Goal: Task Accomplishment & Management: Manage account settings

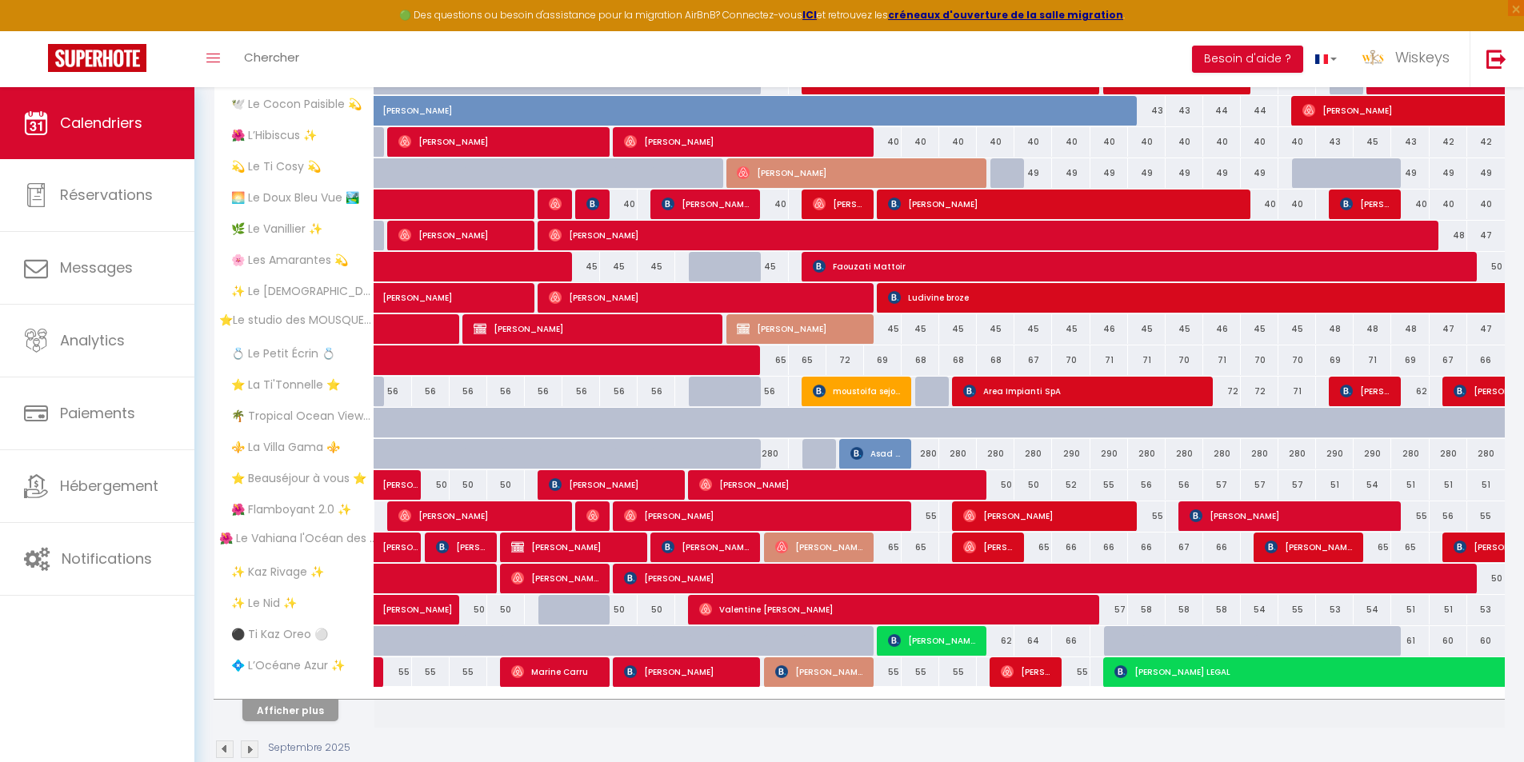
scroll to position [332, 0]
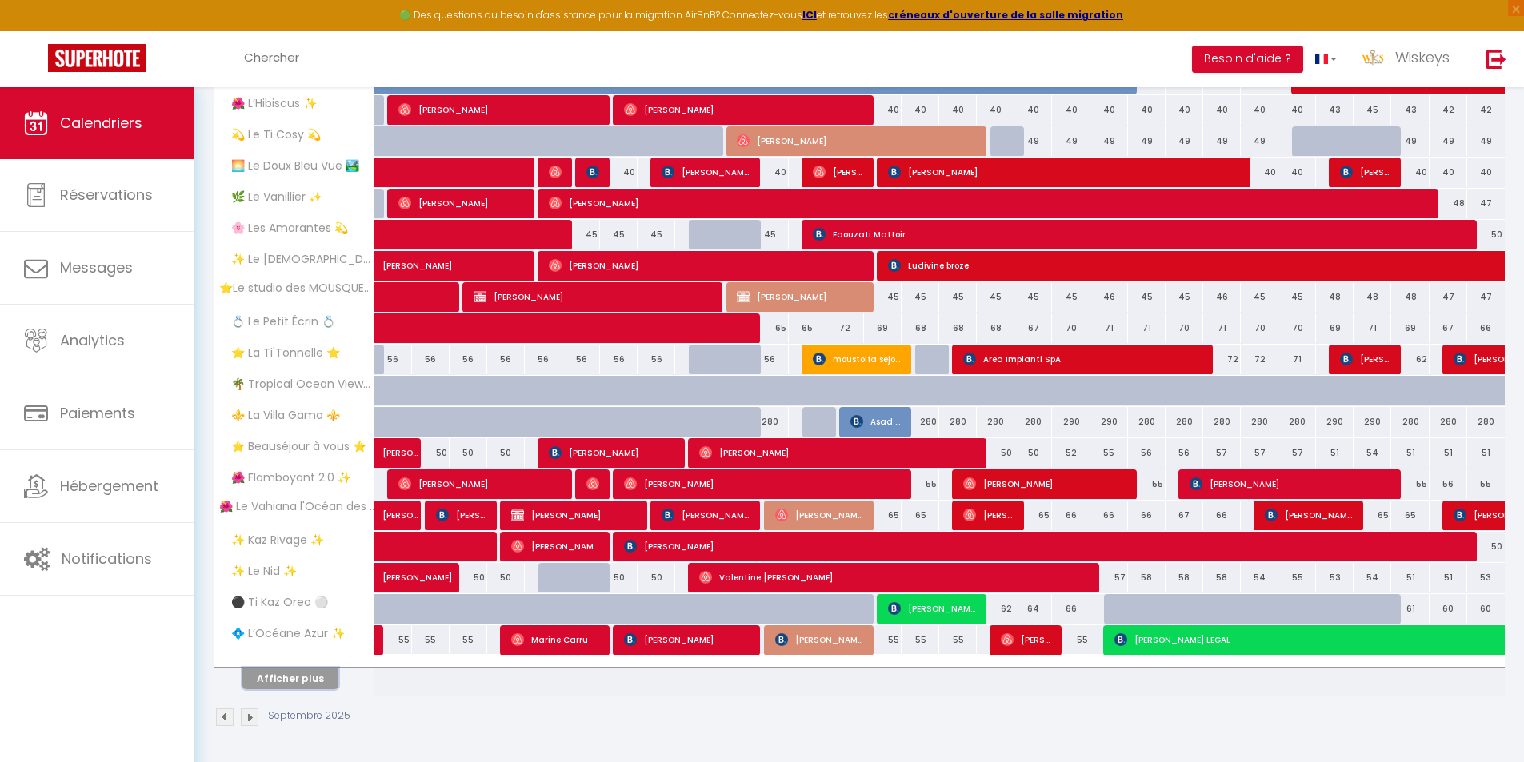
click at [323, 688] on button "Afficher plus" at bounding box center [290, 679] width 96 height 22
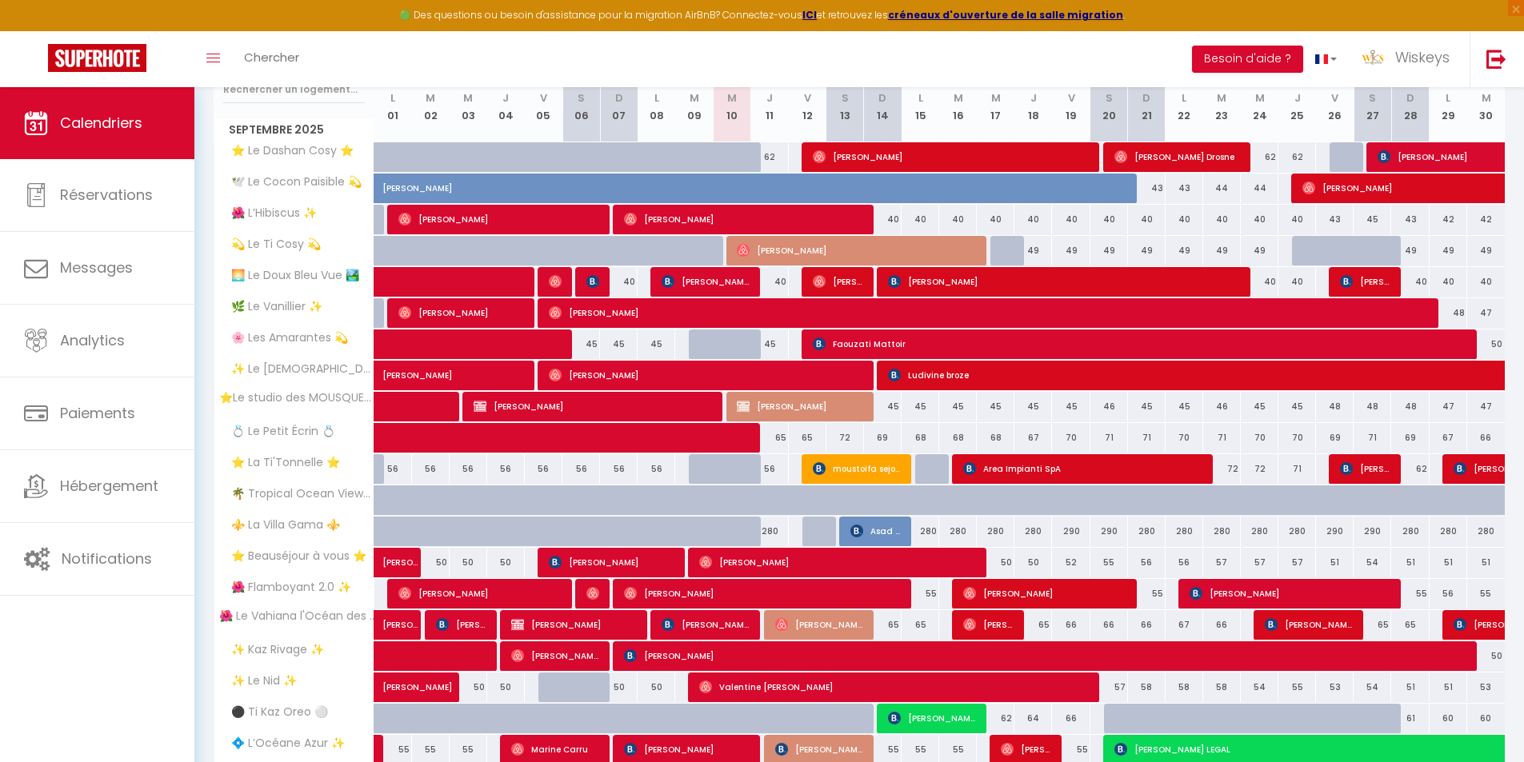
scroll to position [142, 0]
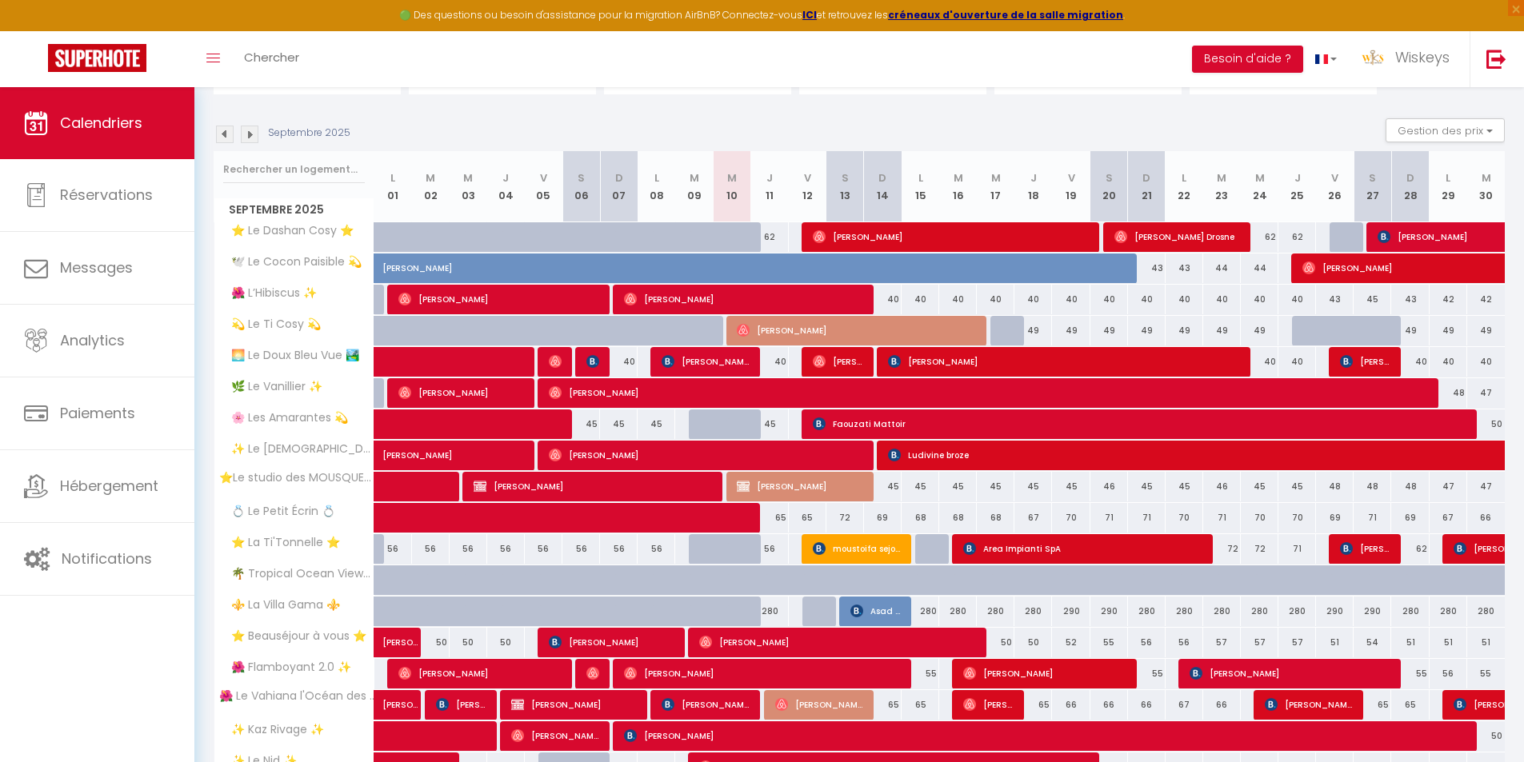
click at [246, 138] on img at bounding box center [250, 135] width 18 height 18
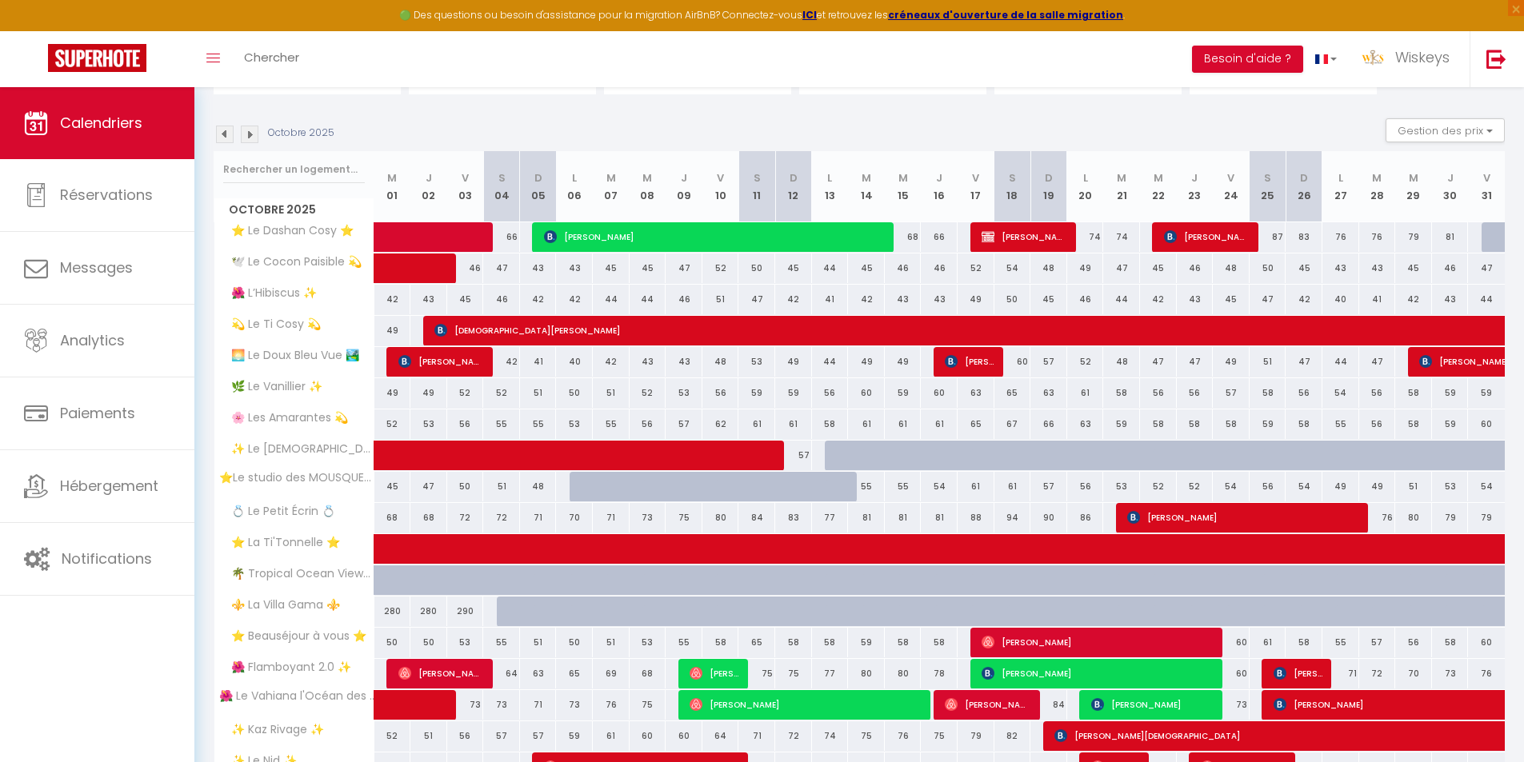
click at [249, 142] on img at bounding box center [250, 135] width 18 height 18
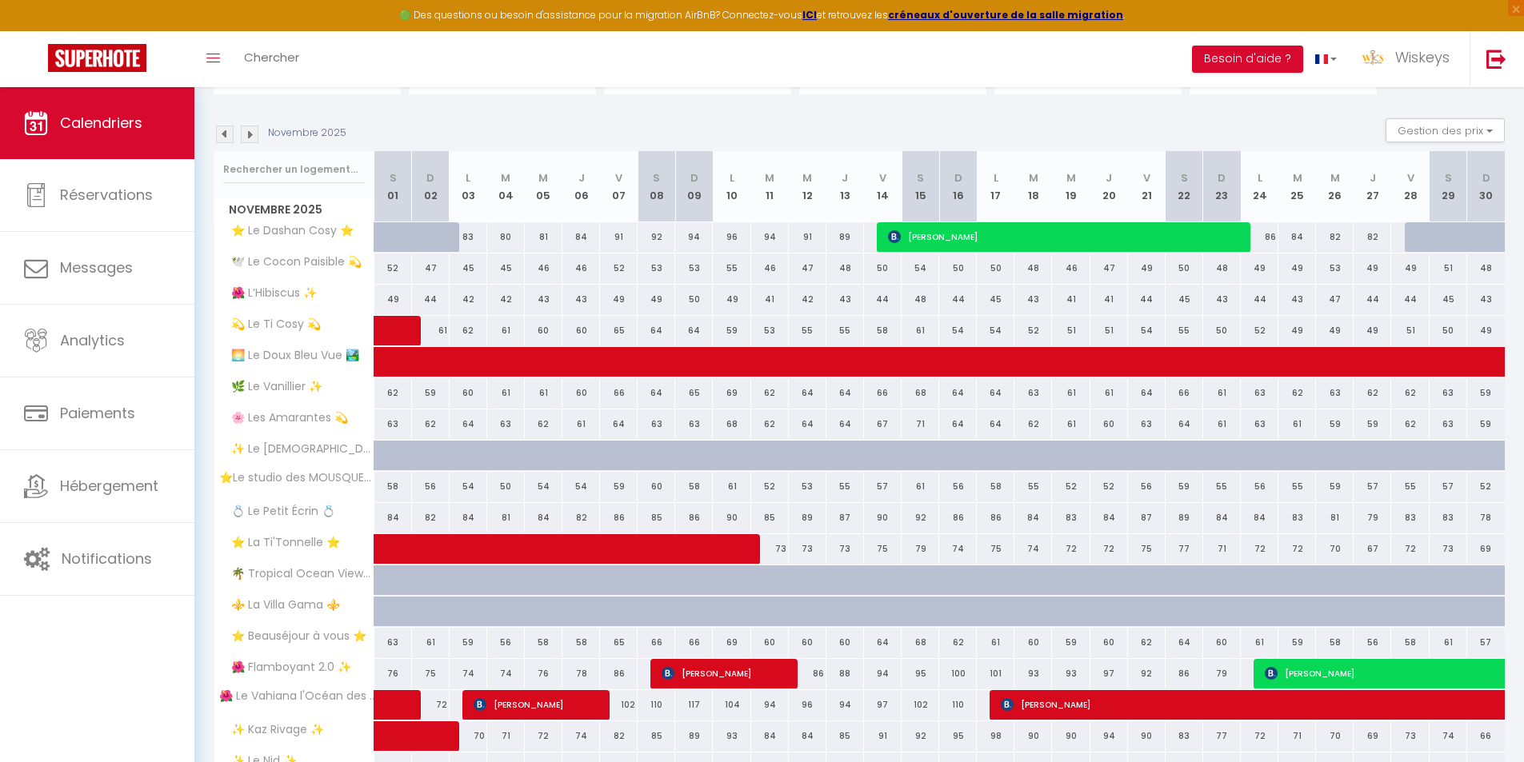
click at [217, 129] on img at bounding box center [225, 135] width 18 height 18
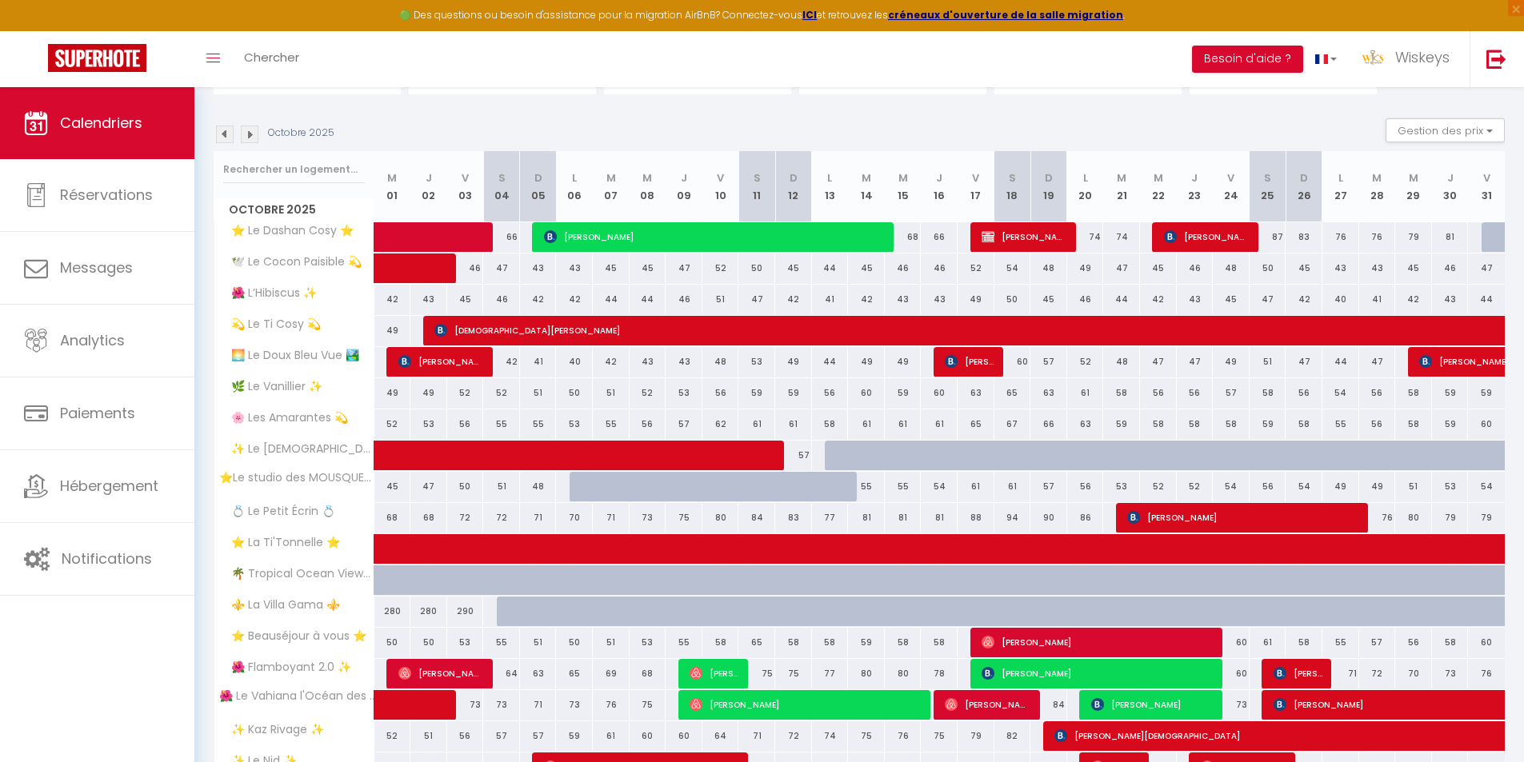
click at [502, 607] on div at bounding box center [515, 612] width 37 height 30
type input "290"
select select "1"
type input "[PERSON_NAME] 04 Octobre 2025"
type input "Dim 05 Octobre 2025"
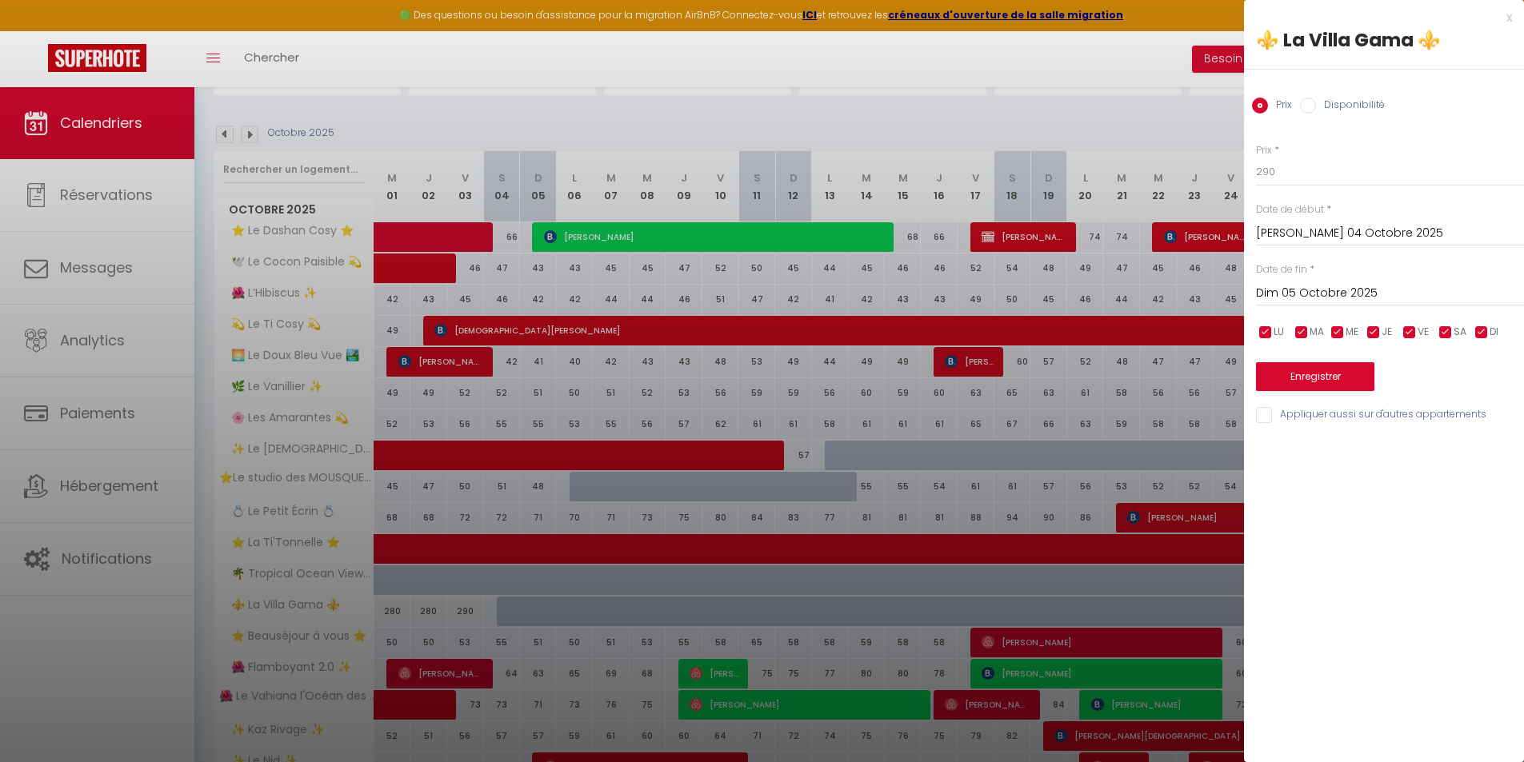
click at [1321, 93] on div "Prix Disponibilité" at bounding box center [1384, 97] width 280 height 54
click at [1315, 107] on input "Disponibilité" at bounding box center [1308, 106] width 16 height 16
radio input "true"
radio input "false"
click at [1327, 295] on input "Dim 05 Octobre 2025" at bounding box center [1390, 295] width 268 height 21
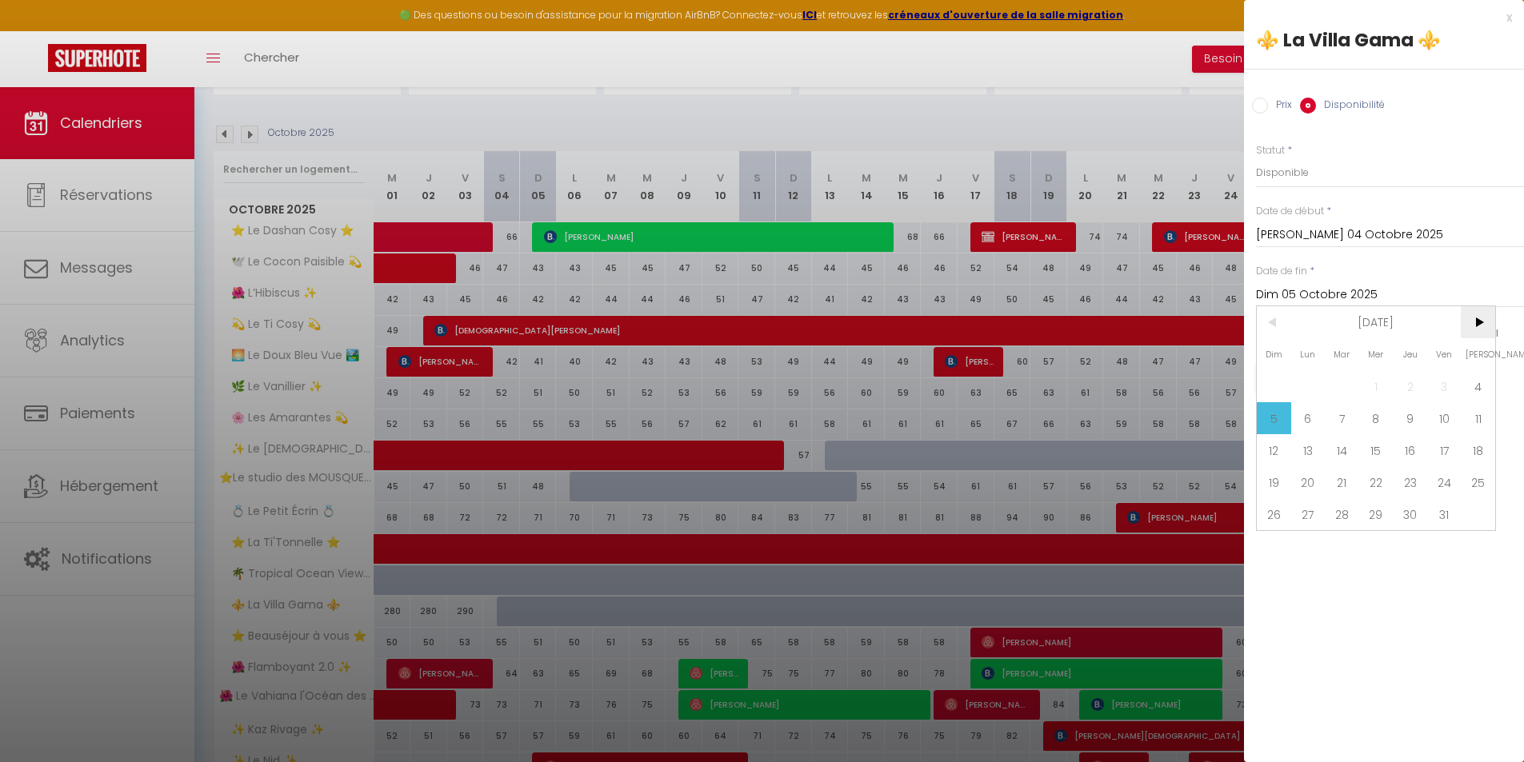
click at [1471, 329] on span ">" at bounding box center [1478, 322] width 34 height 32
click at [1474, 386] on span "1" at bounding box center [1478, 386] width 34 height 32
type input "[PERSON_NAME] 01 Novembre 2025"
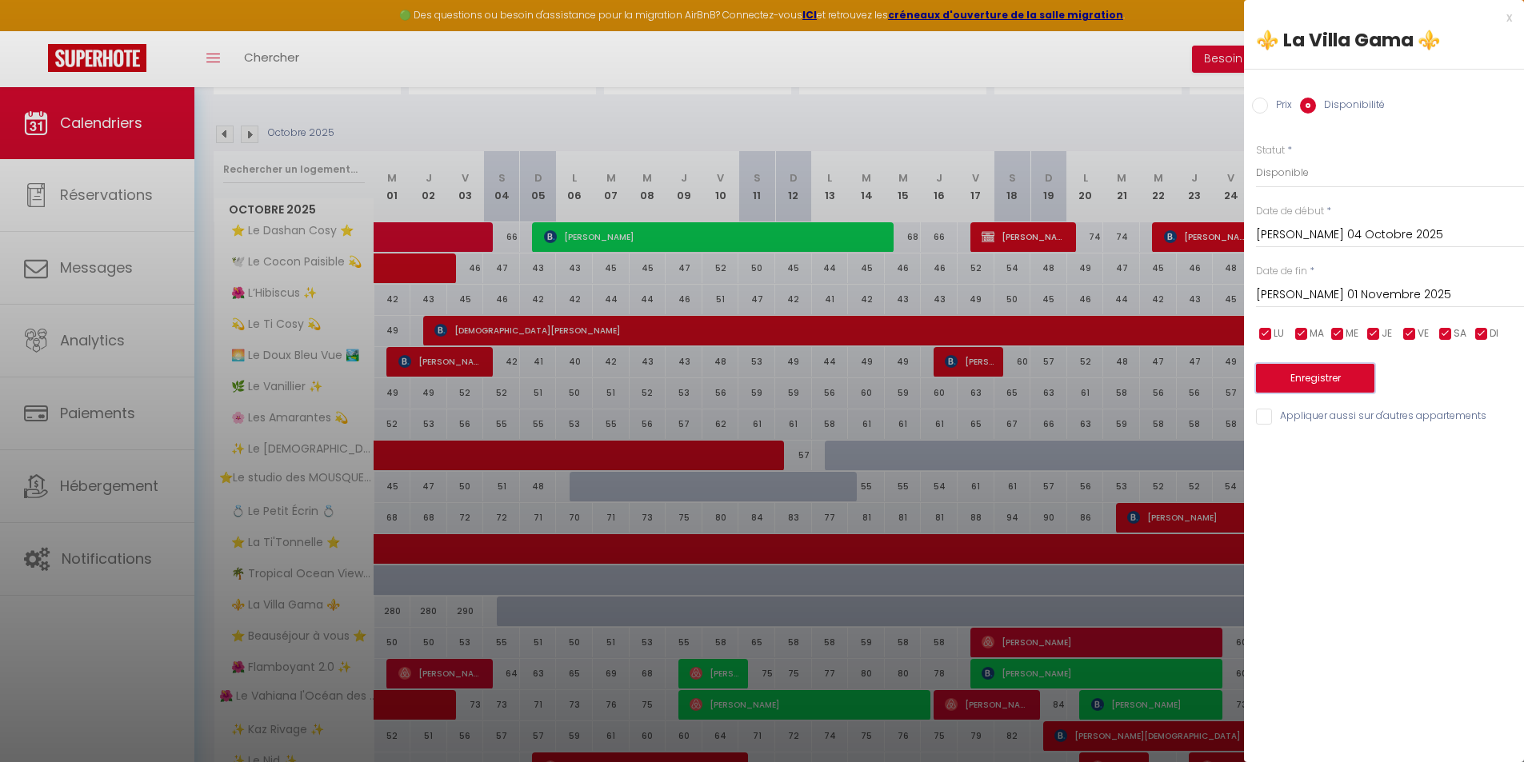
click at [1349, 389] on button "Enregistrer" at bounding box center [1315, 378] width 118 height 29
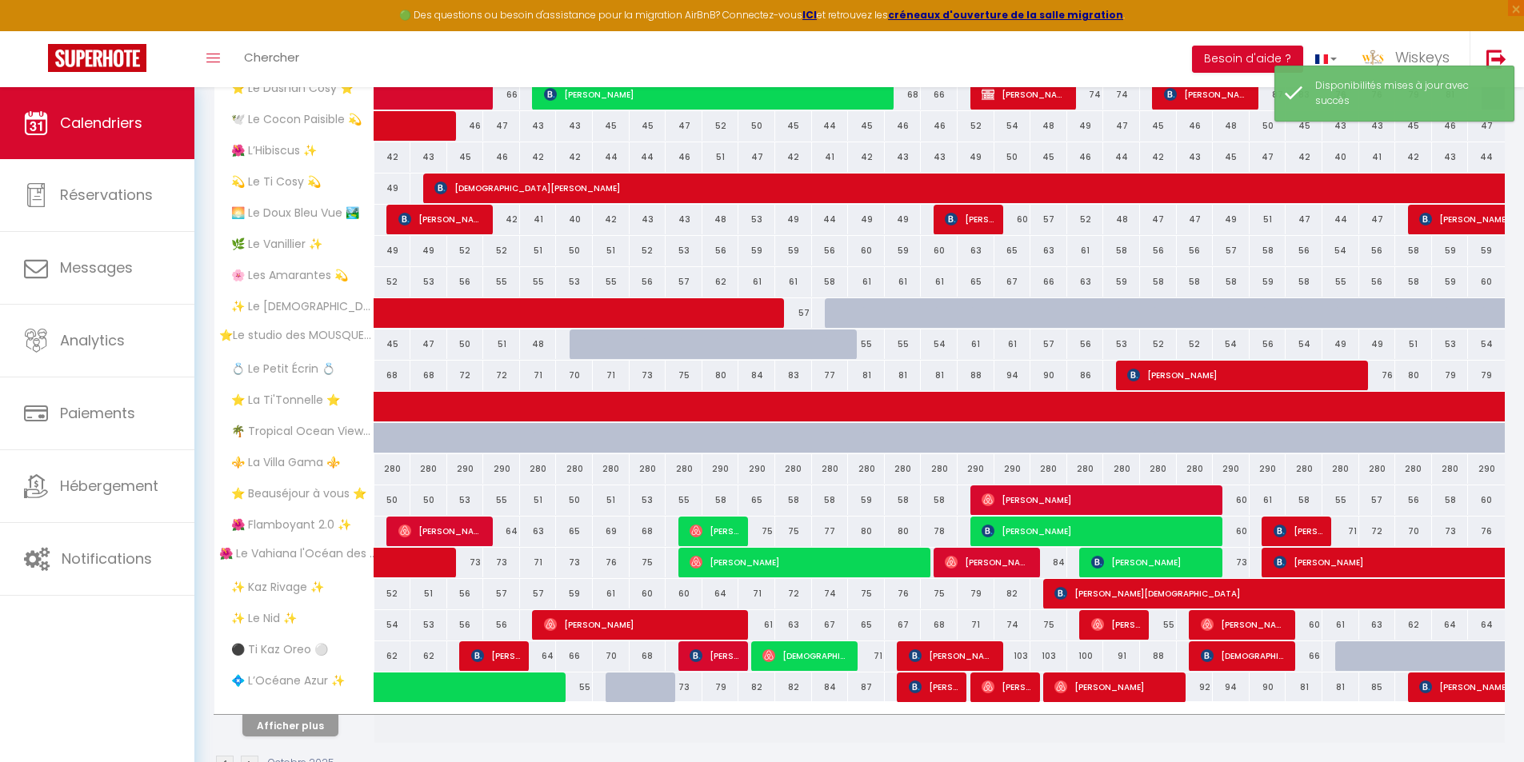
scroll to position [302, 0]
